Goal: Information Seeking & Learning: Understand process/instructions

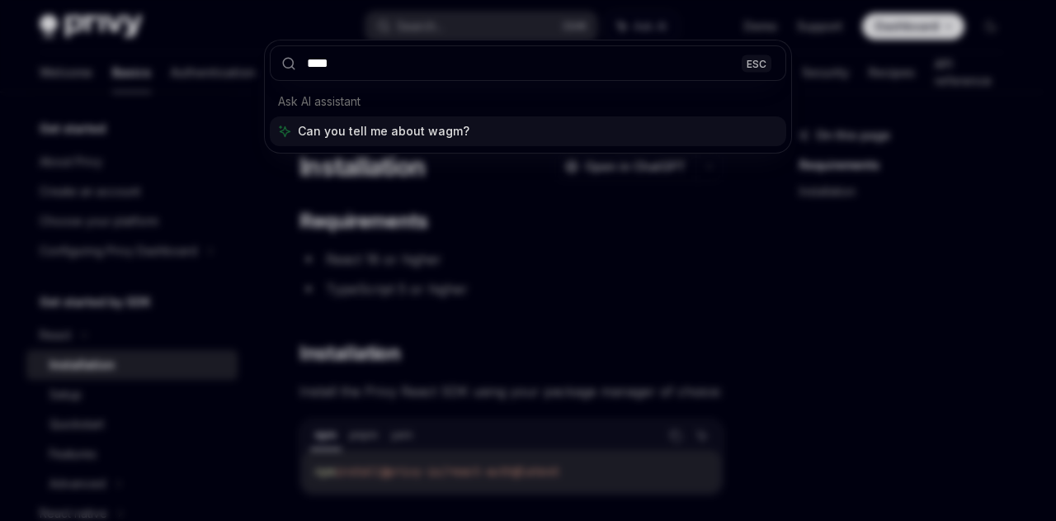
type input "*****"
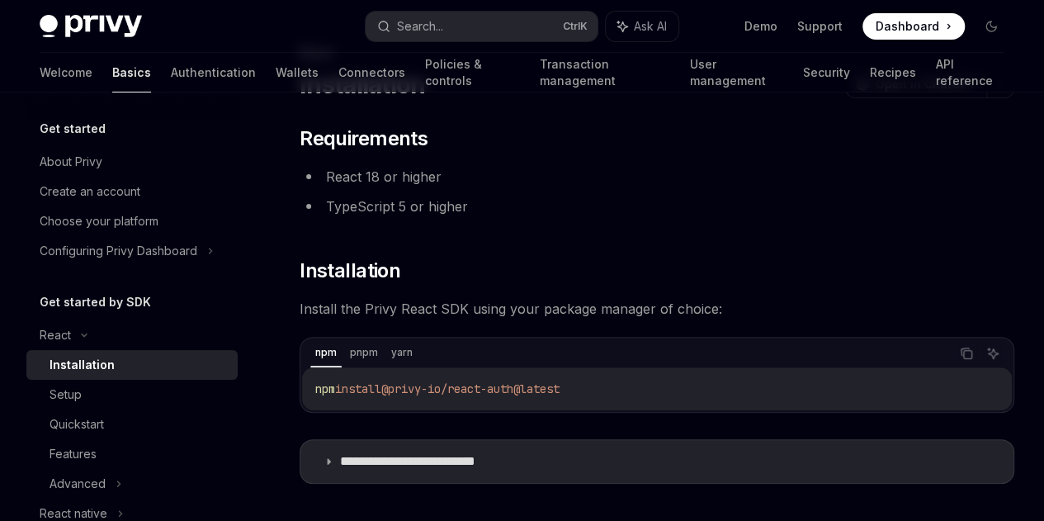
scroll to position [165, 0]
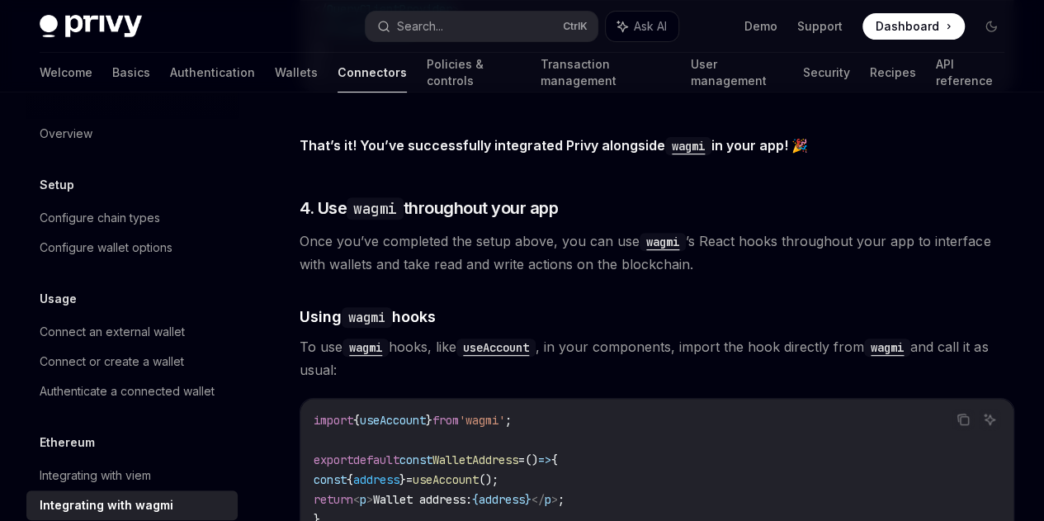
scroll to position [3300, 0]
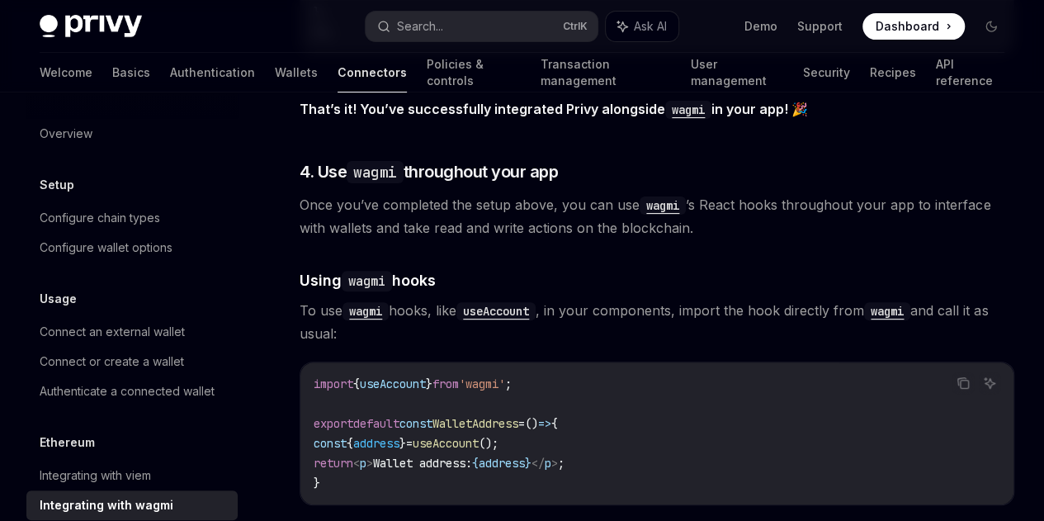
scroll to position [3383, 0]
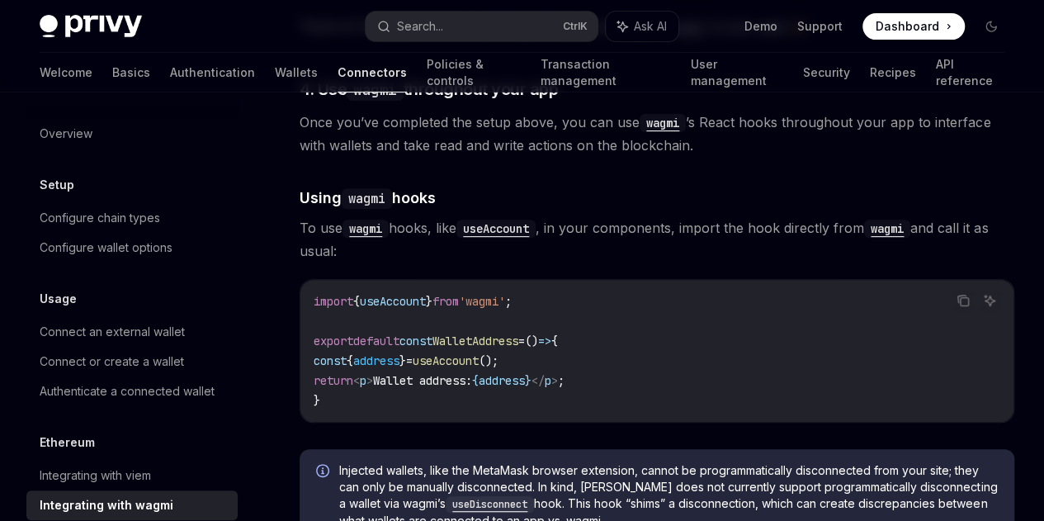
type textarea "*"
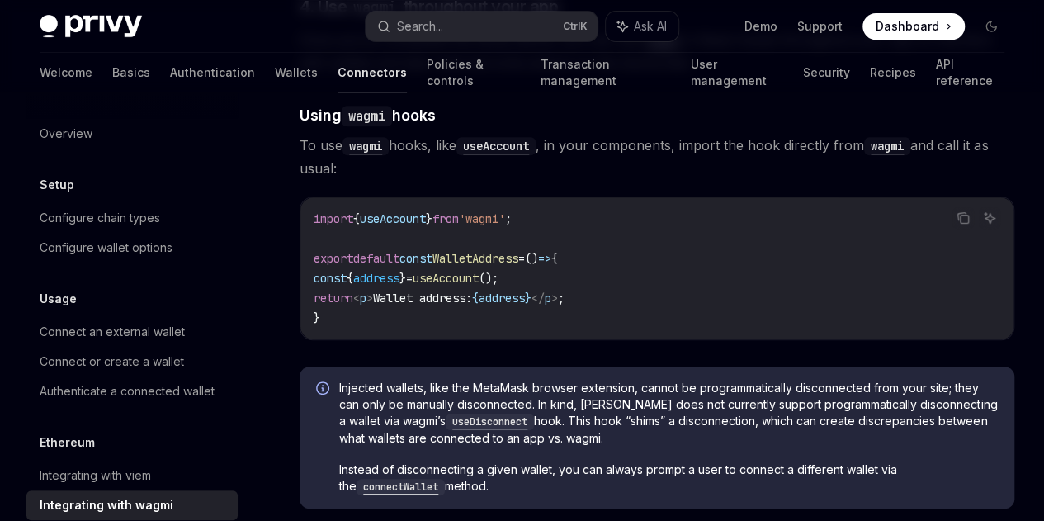
scroll to position [3383, 0]
